Goal: Task Accomplishment & Management: Complete application form

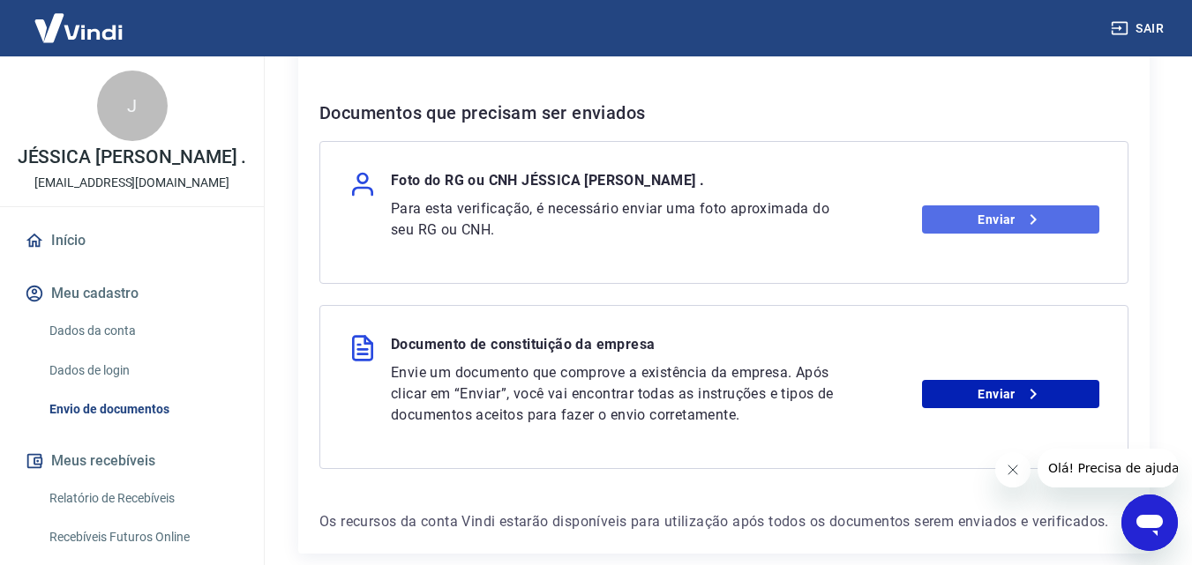
click at [984, 230] on link "Enviar" at bounding box center [1010, 220] width 177 height 28
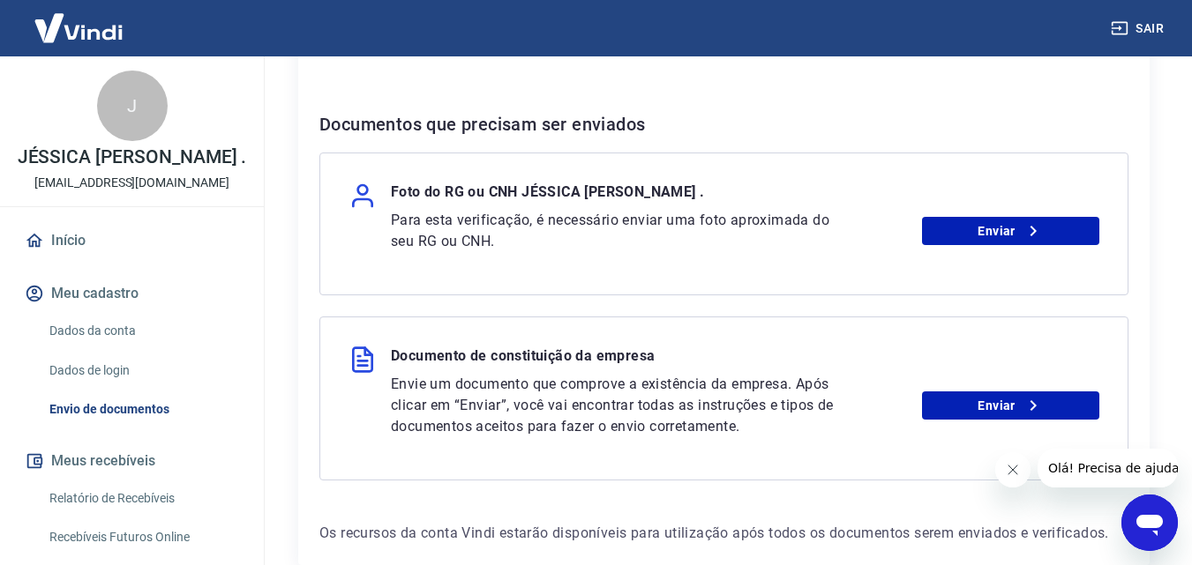
scroll to position [262, 0]
